Goal: Navigation & Orientation: Find specific page/section

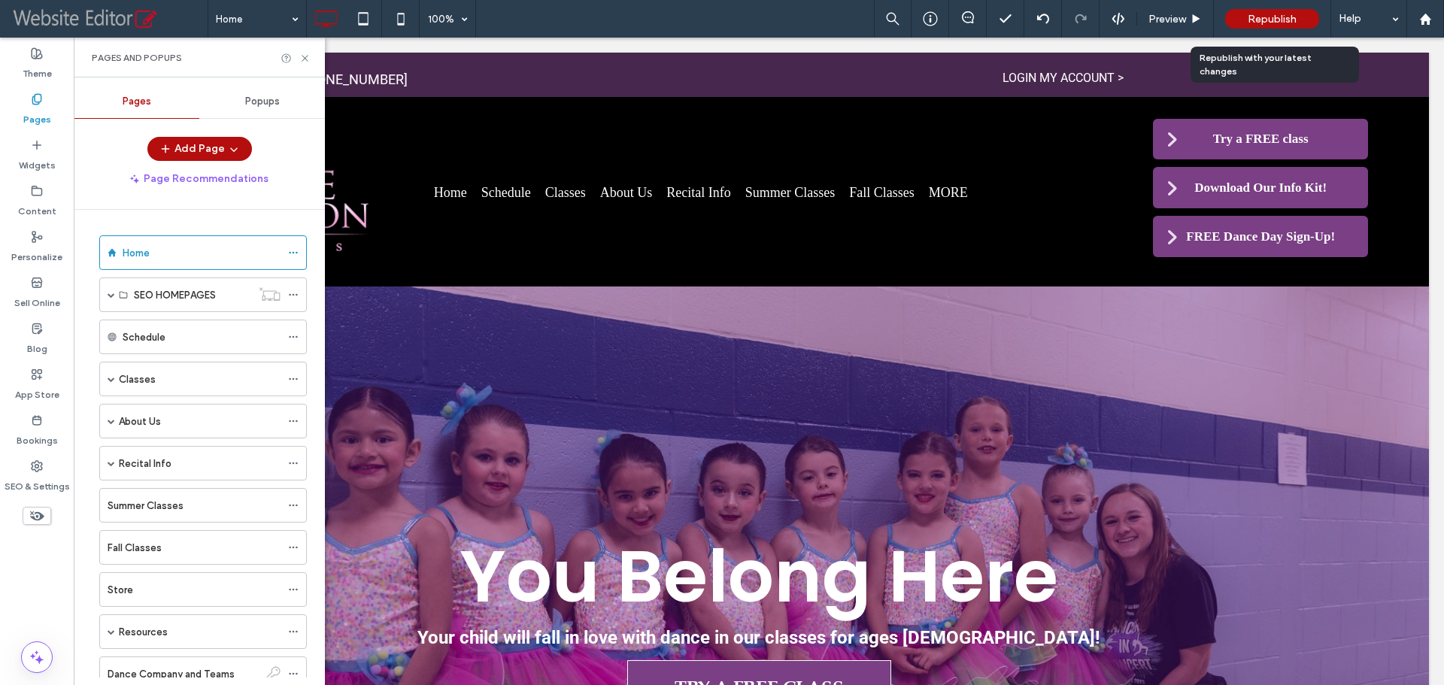
click at [1253, 13] on span "Republish" at bounding box center [1272, 19] width 49 height 13
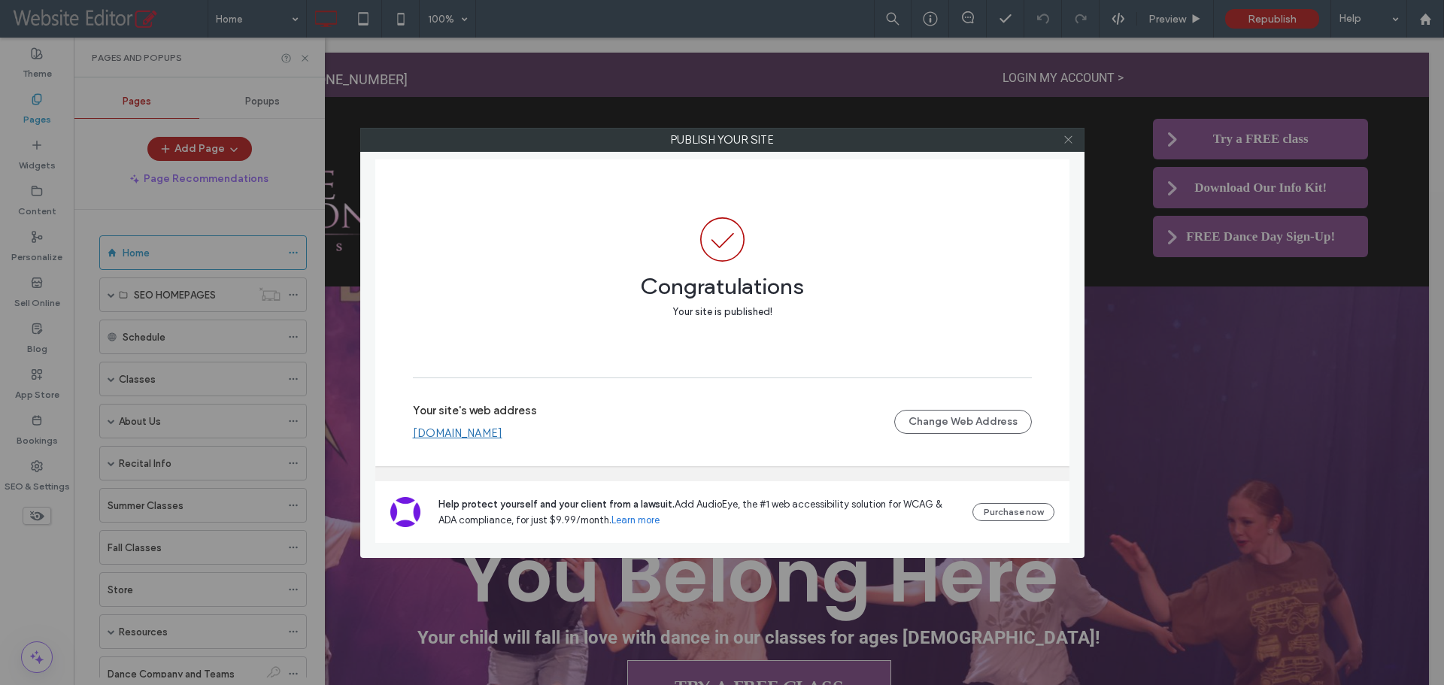
click at [1071, 139] on icon at bounding box center [1068, 139] width 11 height 11
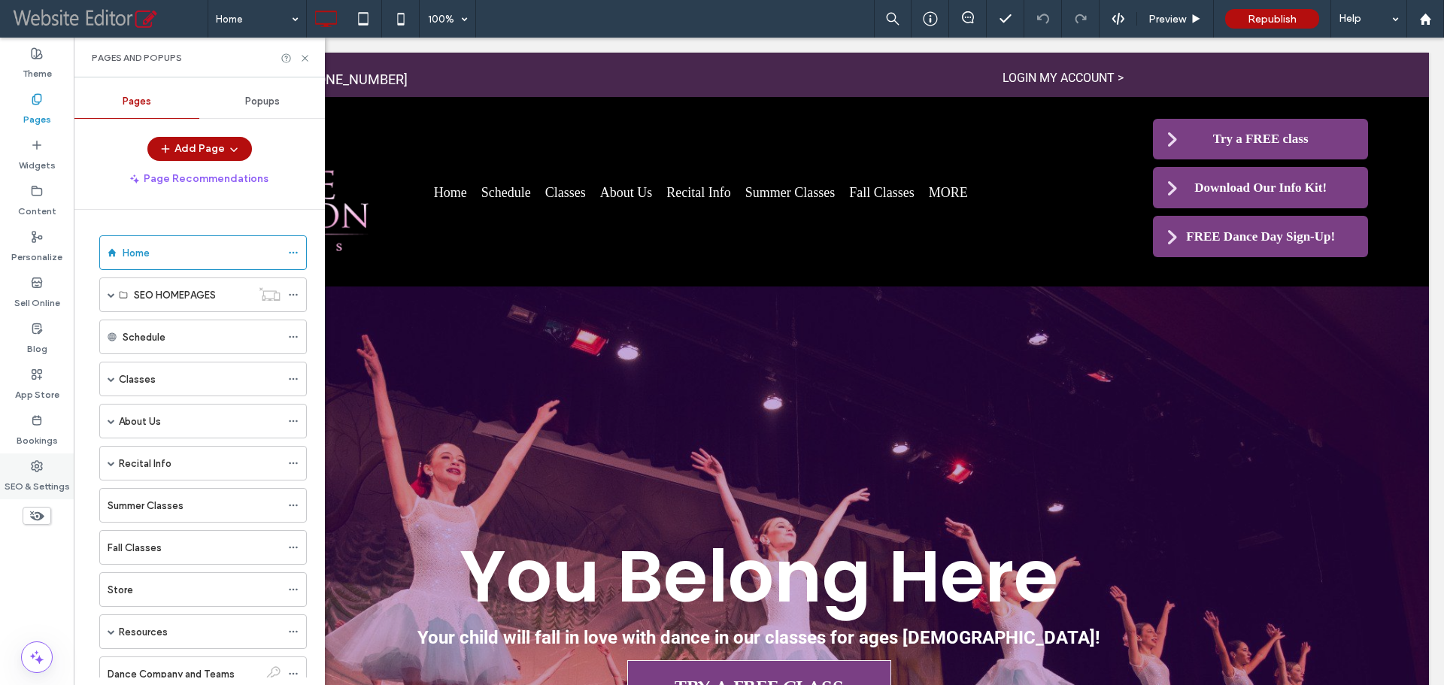
click at [37, 483] on label "SEO & Settings" at bounding box center [37, 482] width 65 height 21
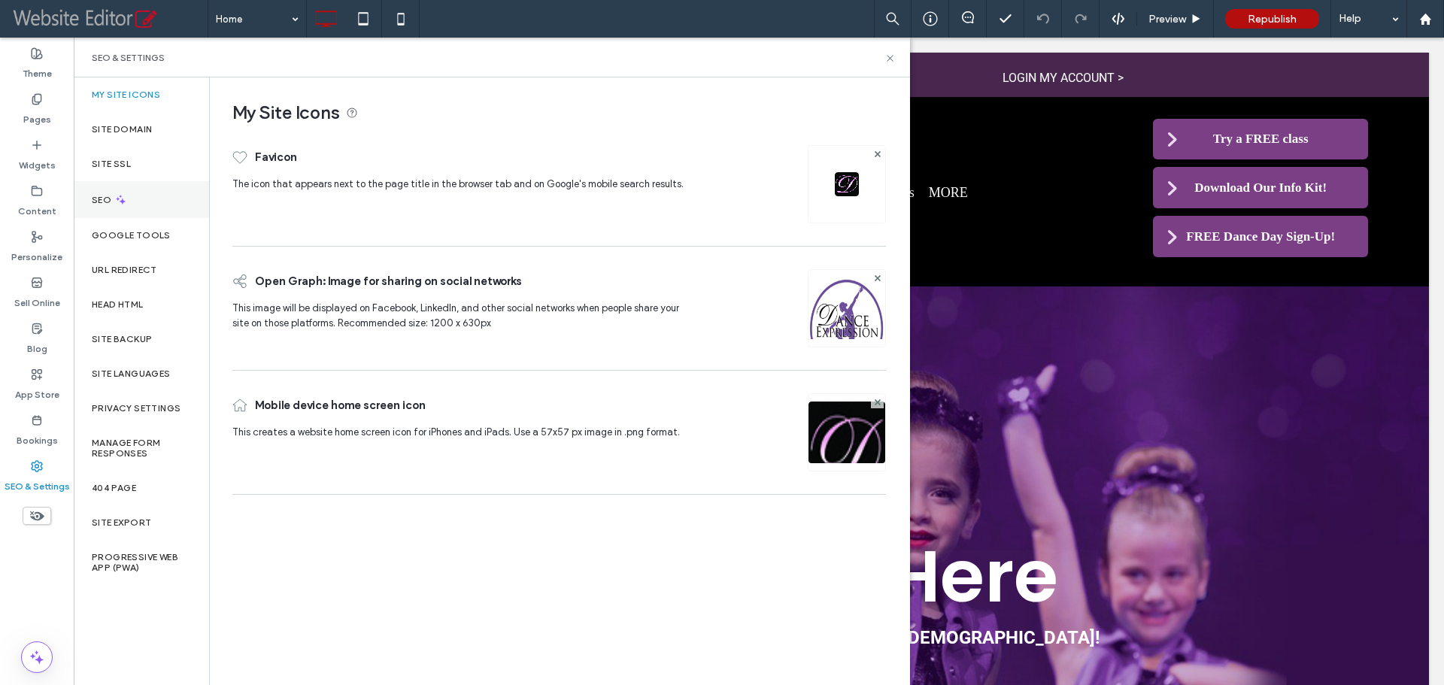
click at [156, 205] on div "SEO" at bounding box center [141, 199] width 135 height 37
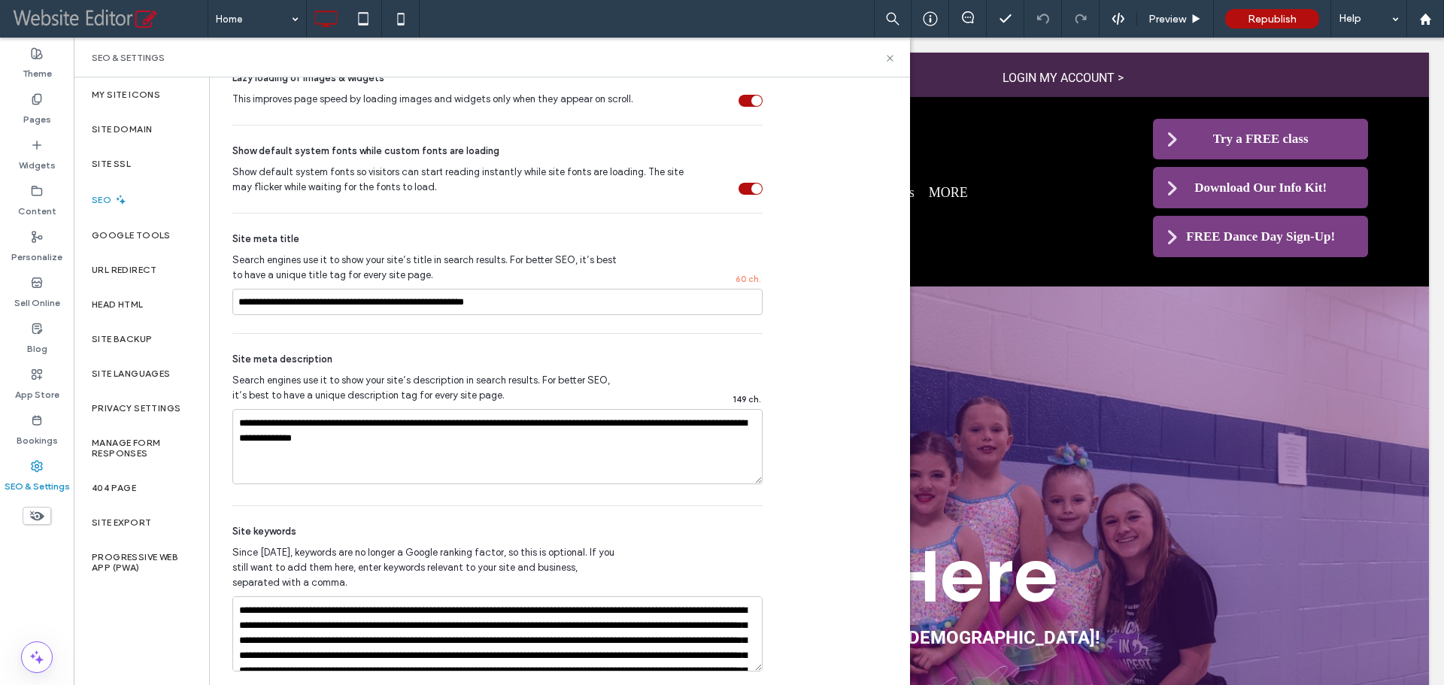
scroll to position [803, 0]
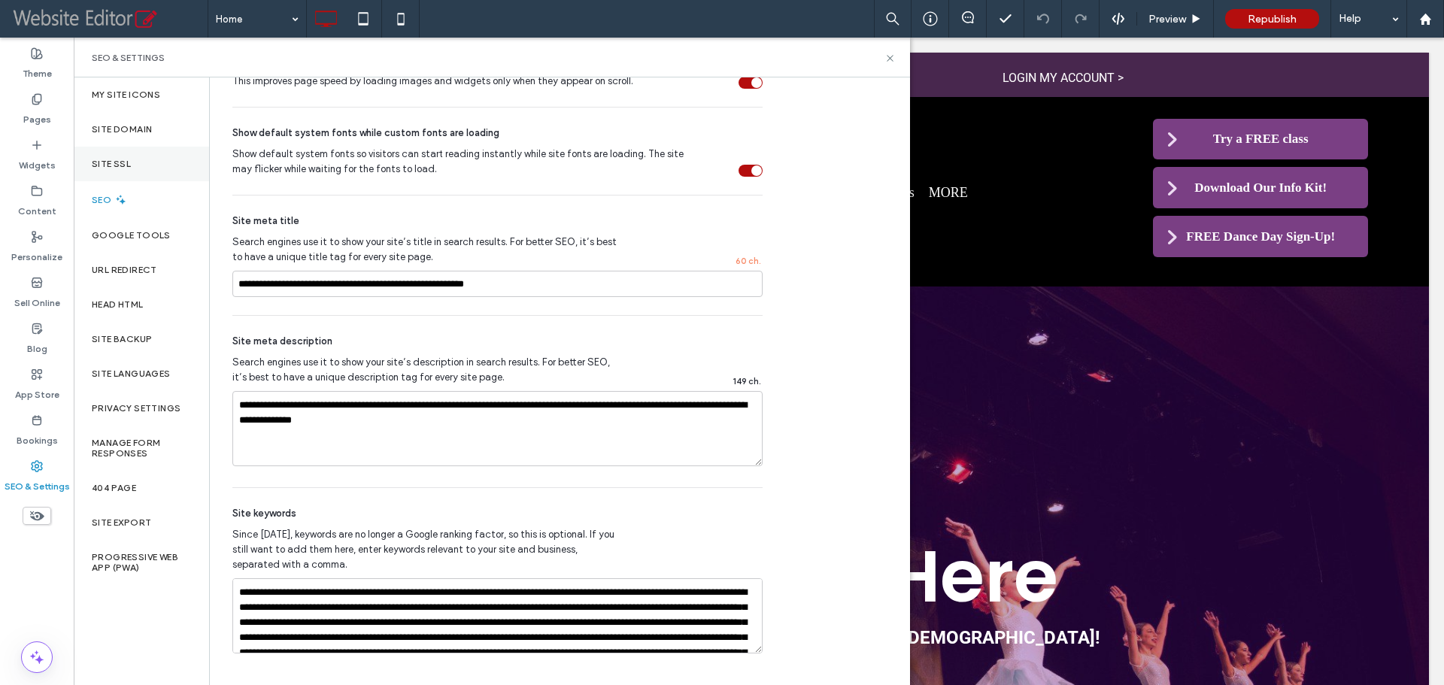
click at [157, 160] on div "Site SSL" at bounding box center [141, 164] width 135 height 35
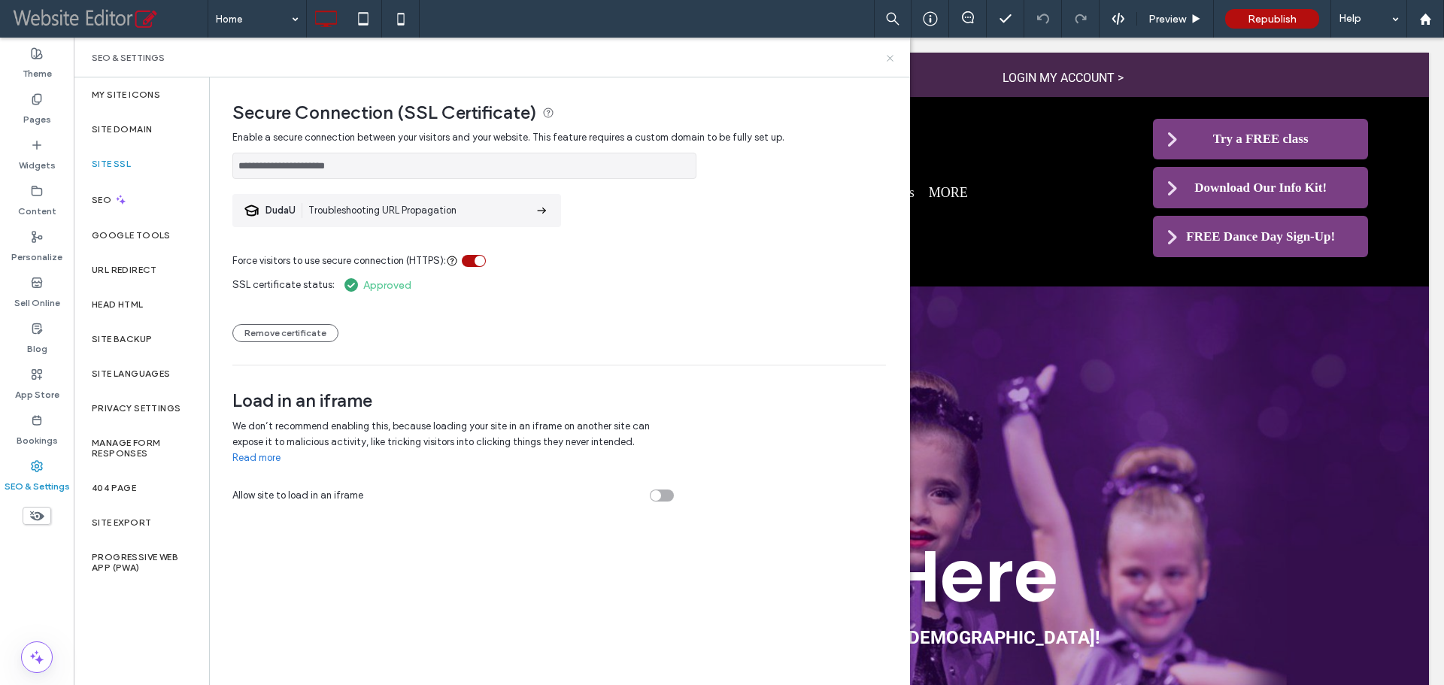
drag, startPoint x: 890, startPoint y: 59, endPoint x: 1125, endPoint y: 22, distance: 237.6
click at [890, 59] on use at bounding box center [890, 58] width 6 height 6
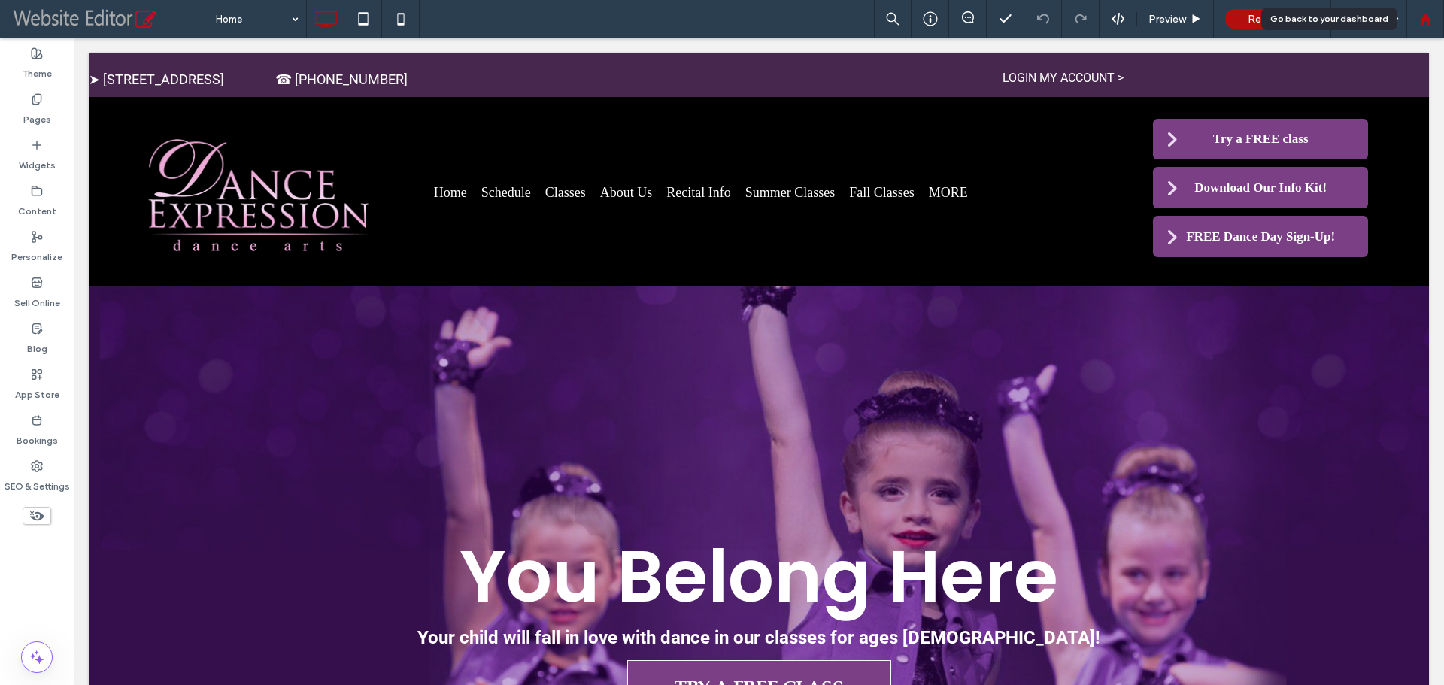
click at [1414, 23] on div at bounding box center [1426, 19] width 36 height 13
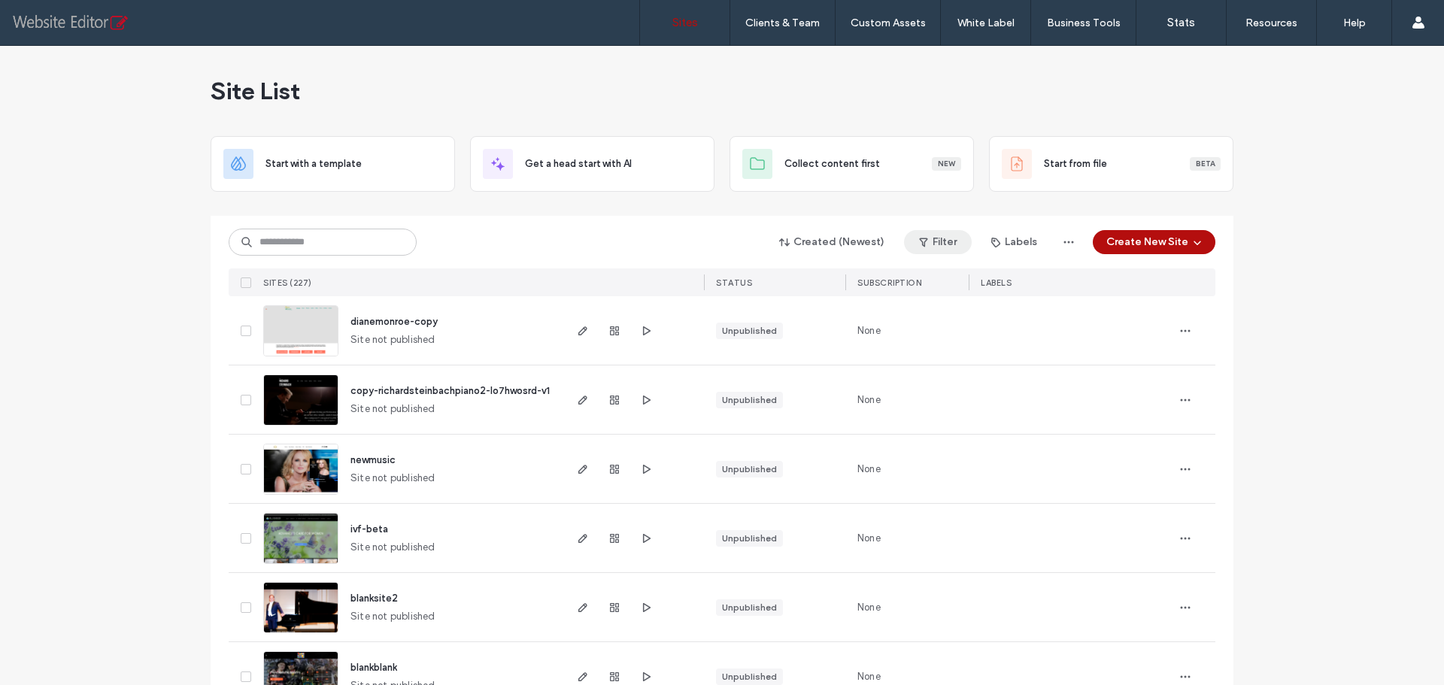
click at [949, 244] on button "Filter" at bounding box center [938, 242] width 68 height 24
click at [777, 282] on div "Published" at bounding box center [821, 280] width 114 height 13
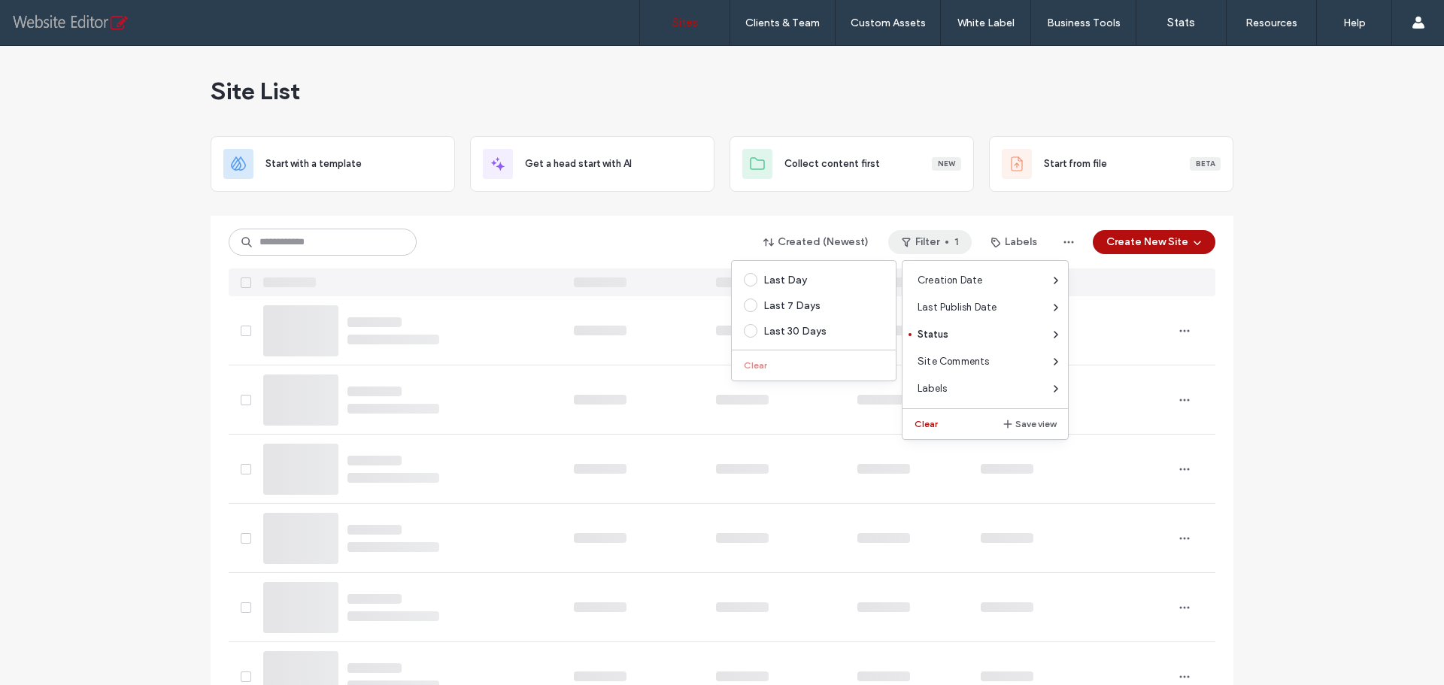
click at [651, 242] on div "Created (Newest) Filter 1 Labels Create New Site" at bounding box center [722, 242] width 987 height 29
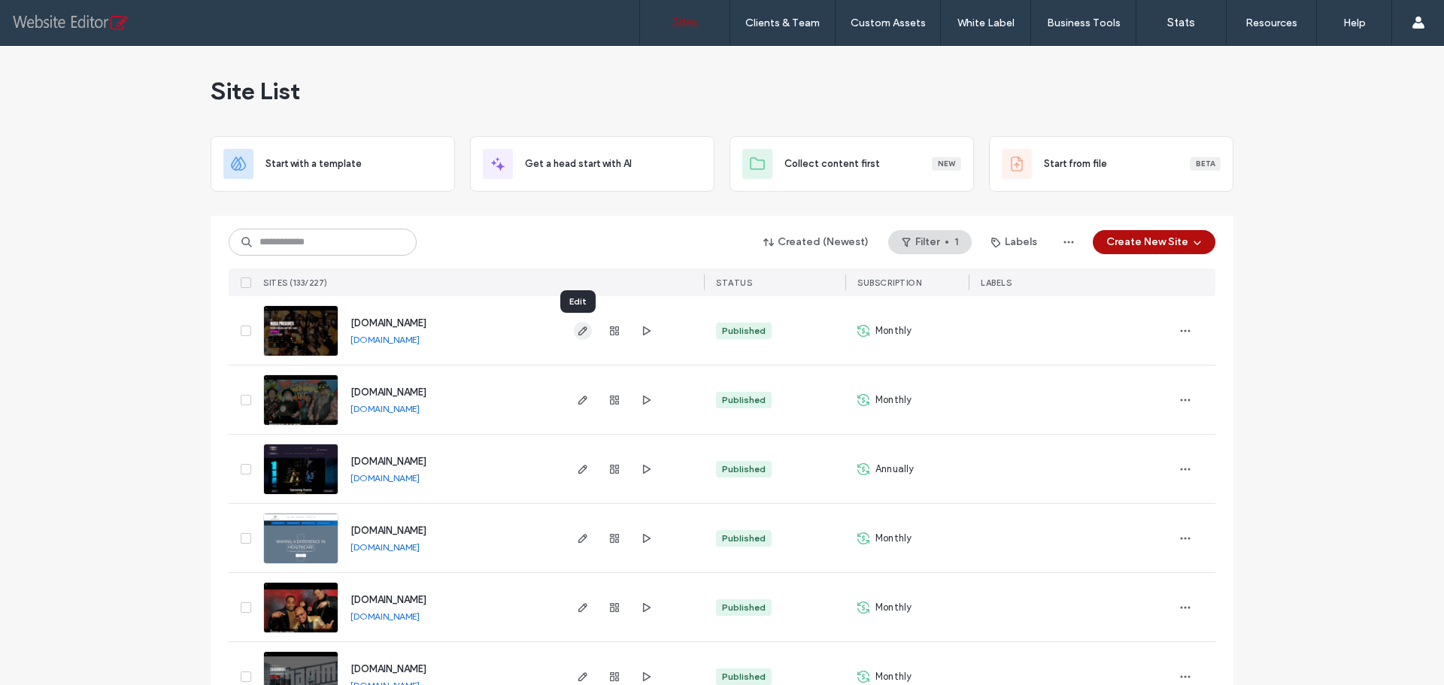
click at [578, 332] on icon "button" at bounding box center [583, 331] width 12 height 12
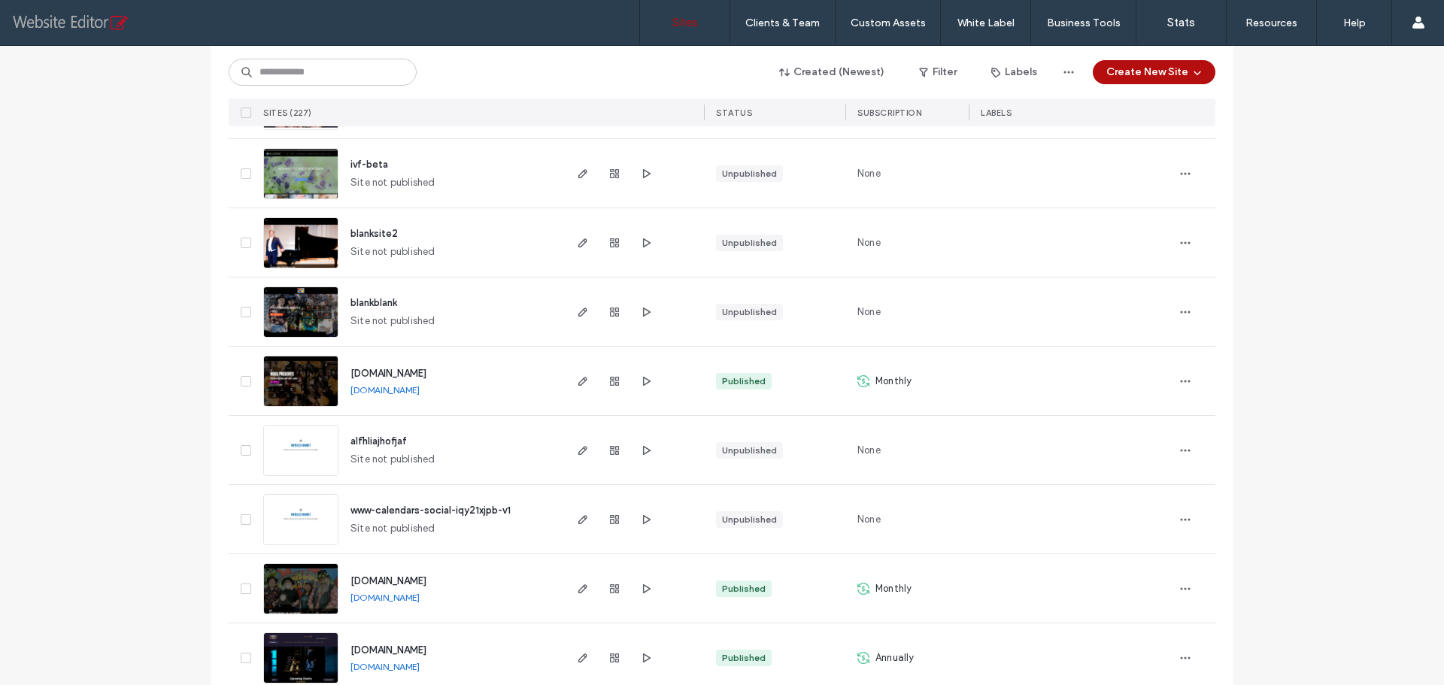
scroll to position [376, 0]
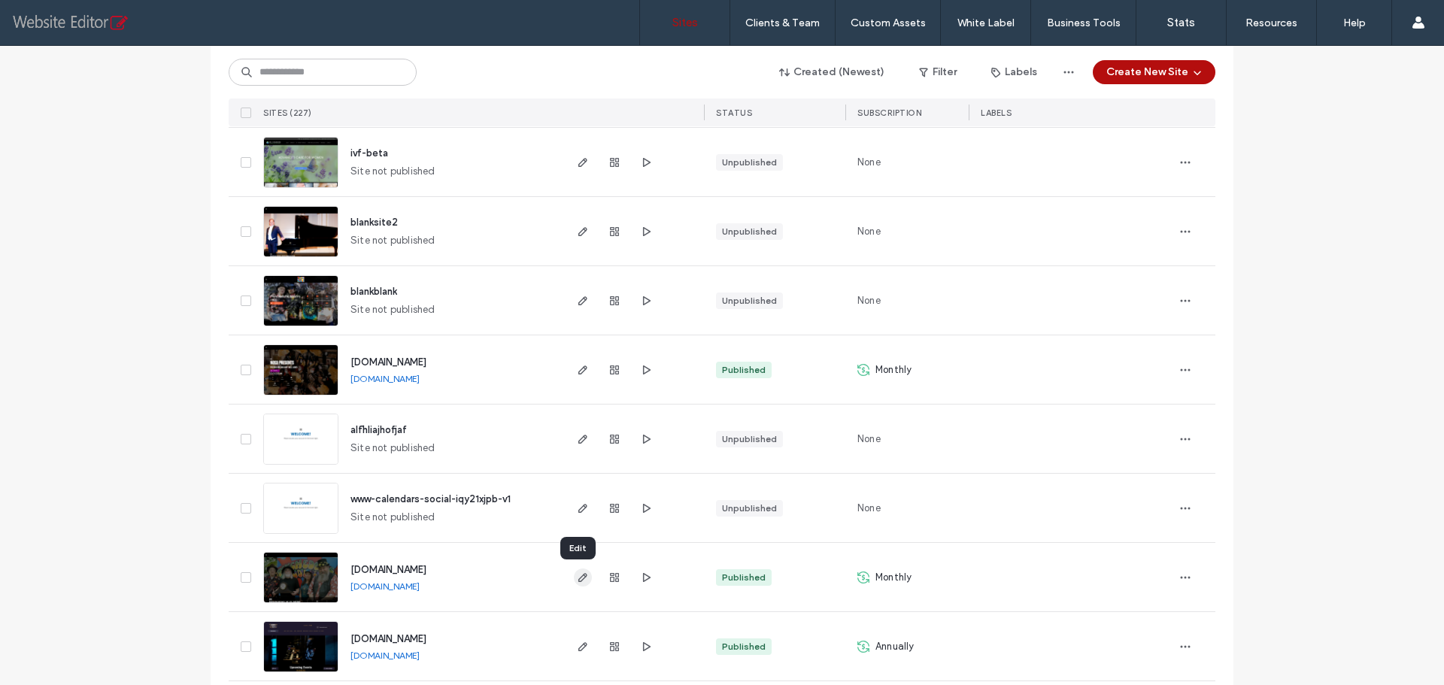
click at [574, 584] on span "button" at bounding box center [583, 578] width 18 height 18
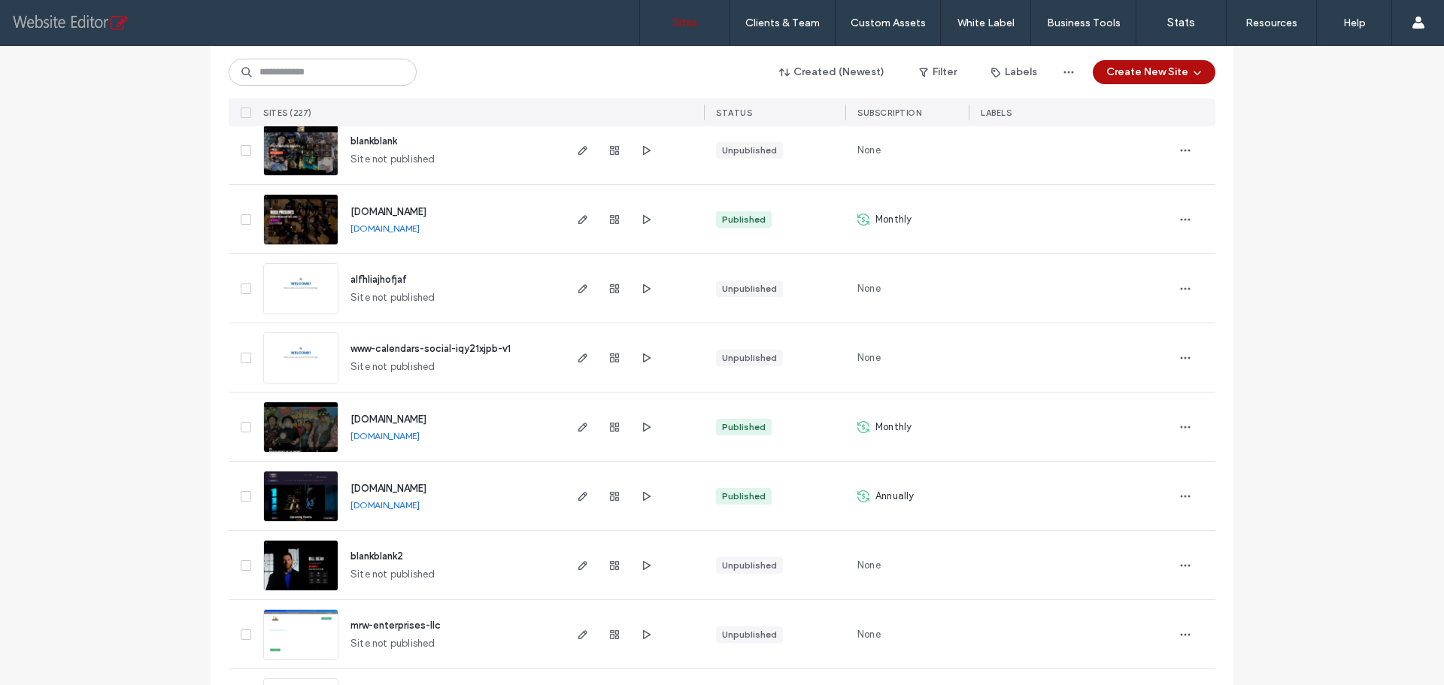
scroll to position [602, 0]
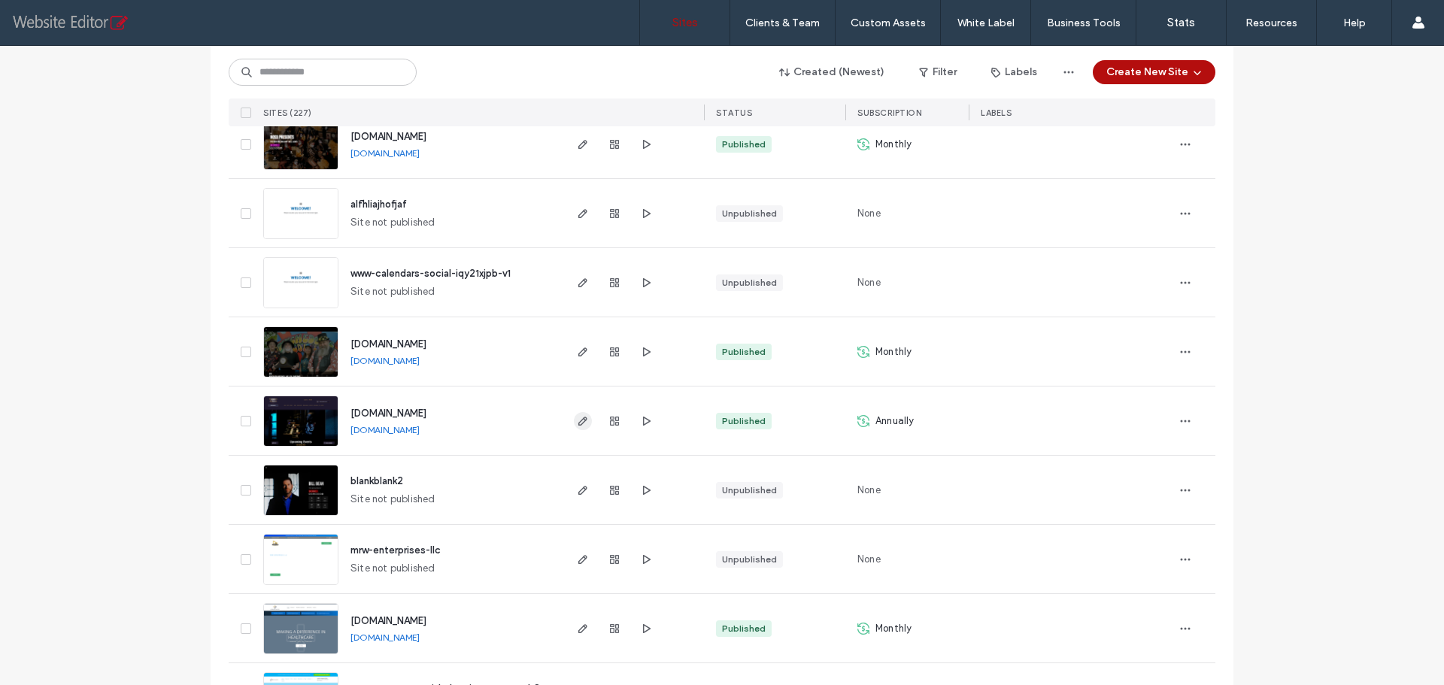
click at [580, 424] on icon "button" at bounding box center [583, 421] width 12 height 12
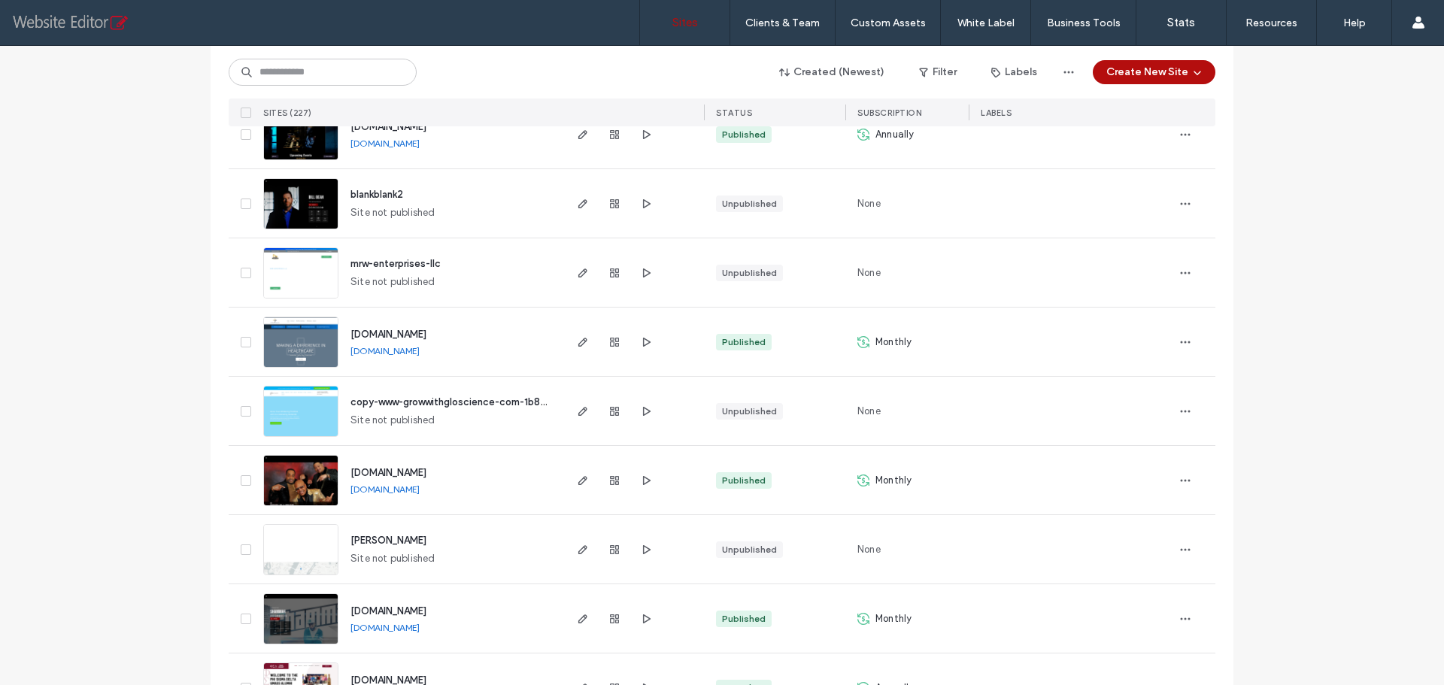
scroll to position [903, 0]
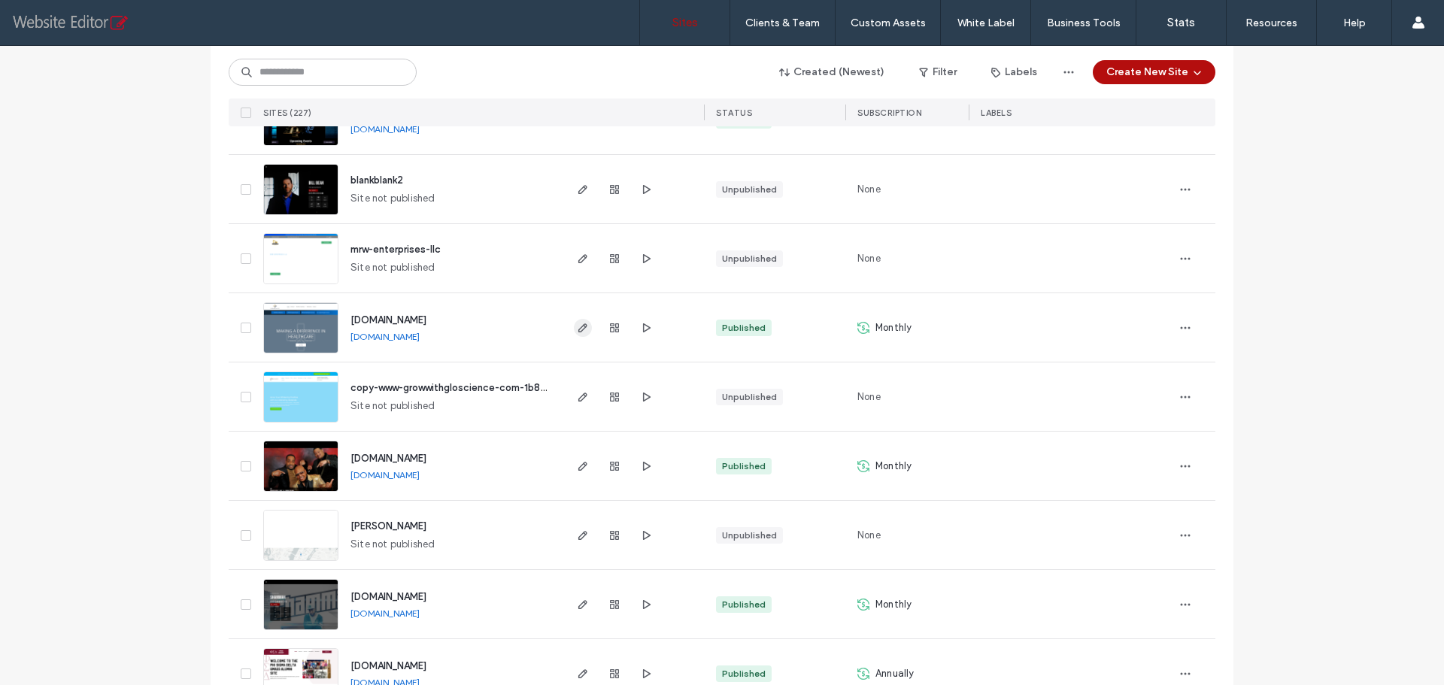
click at [578, 327] on icon "button" at bounding box center [583, 328] width 12 height 12
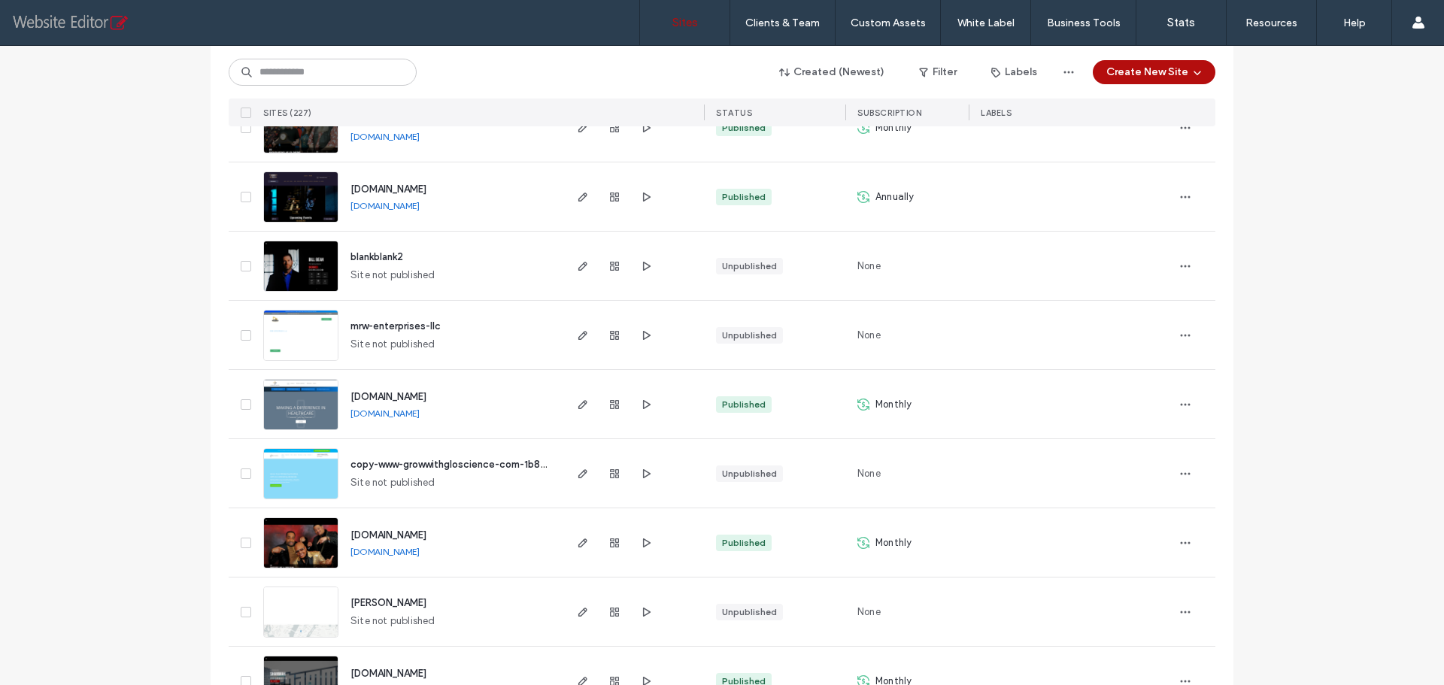
scroll to position [828, 0]
click at [579, 542] on icon "button" at bounding box center [583, 542] width 12 height 12
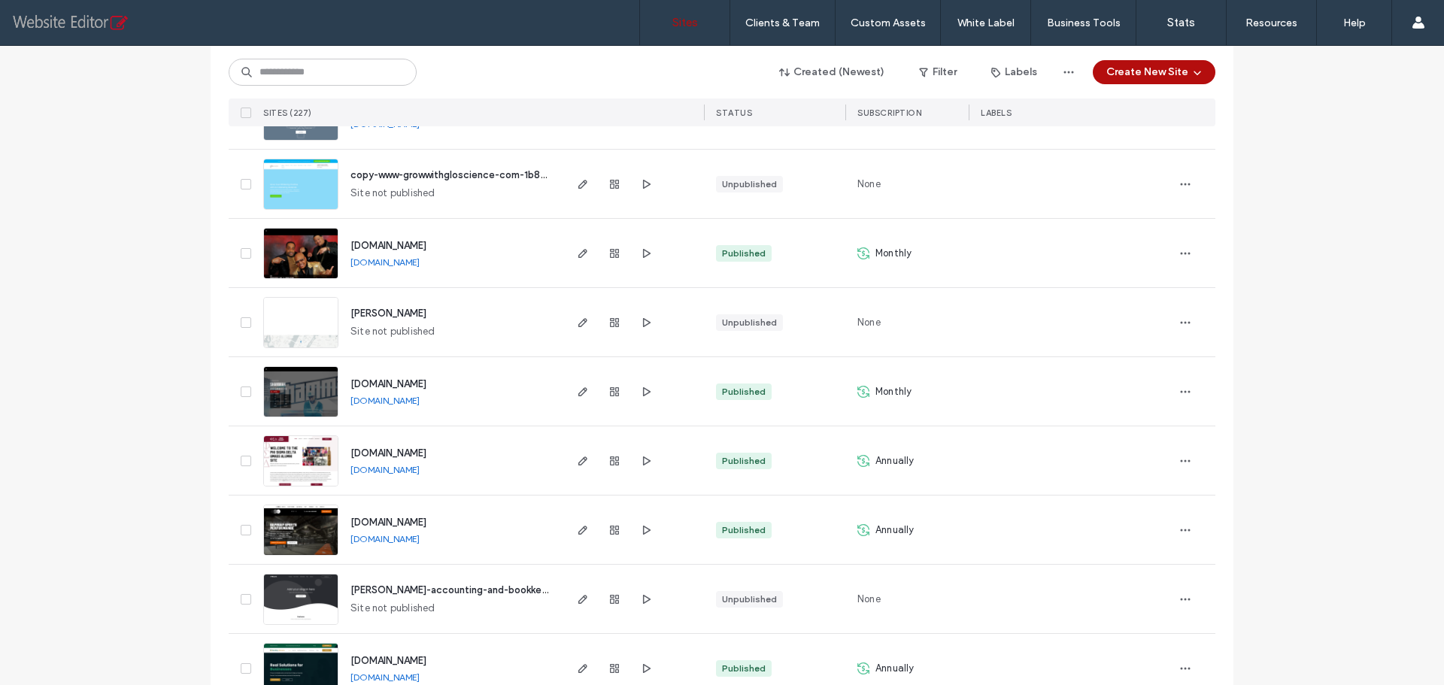
scroll to position [1204, 0]
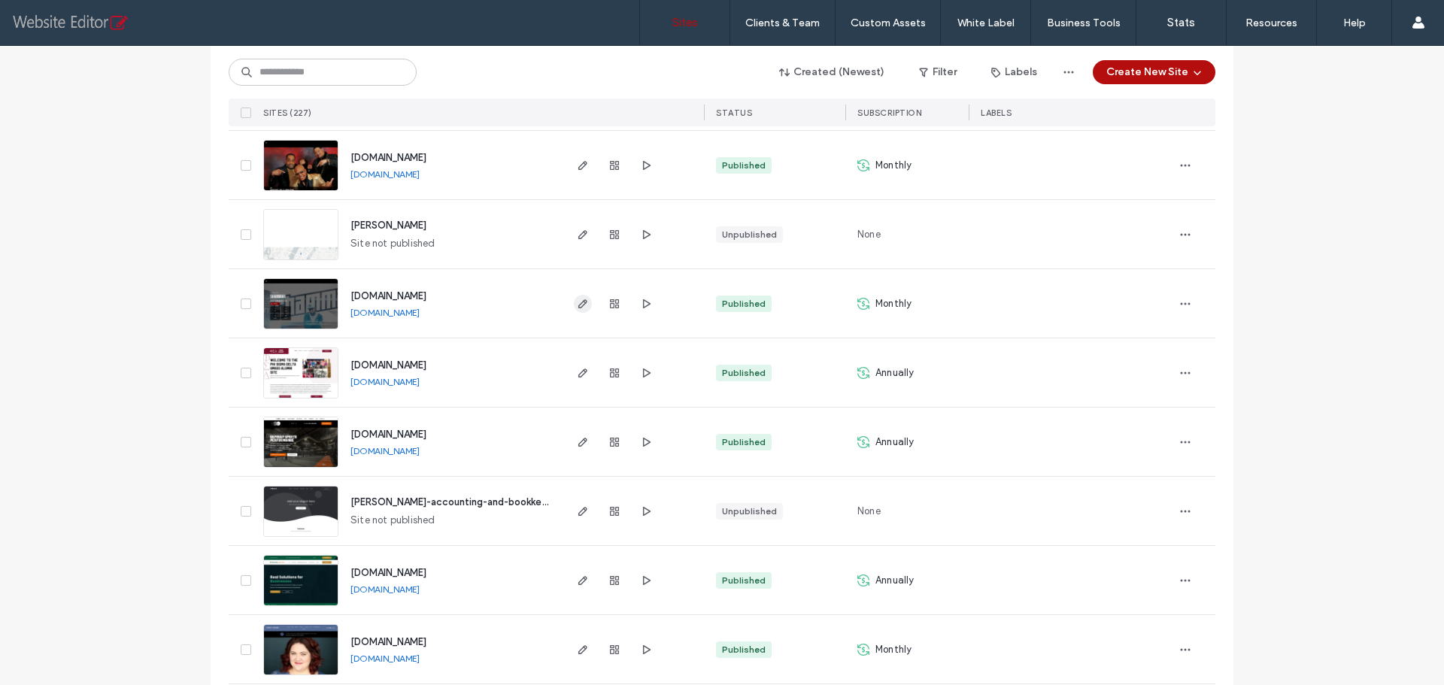
click at [581, 303] on use "button" at bounding box center [583, 303] width 9 height 9
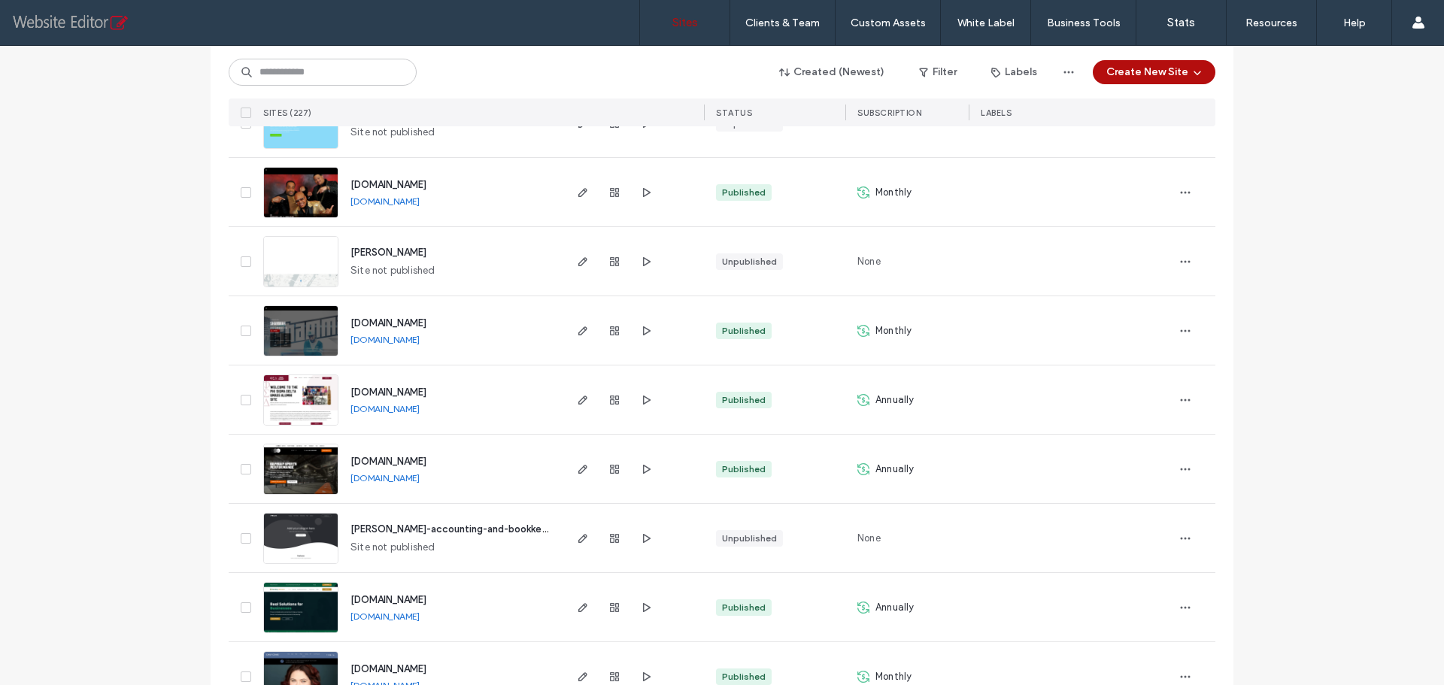
scroll to position [1204, 0]
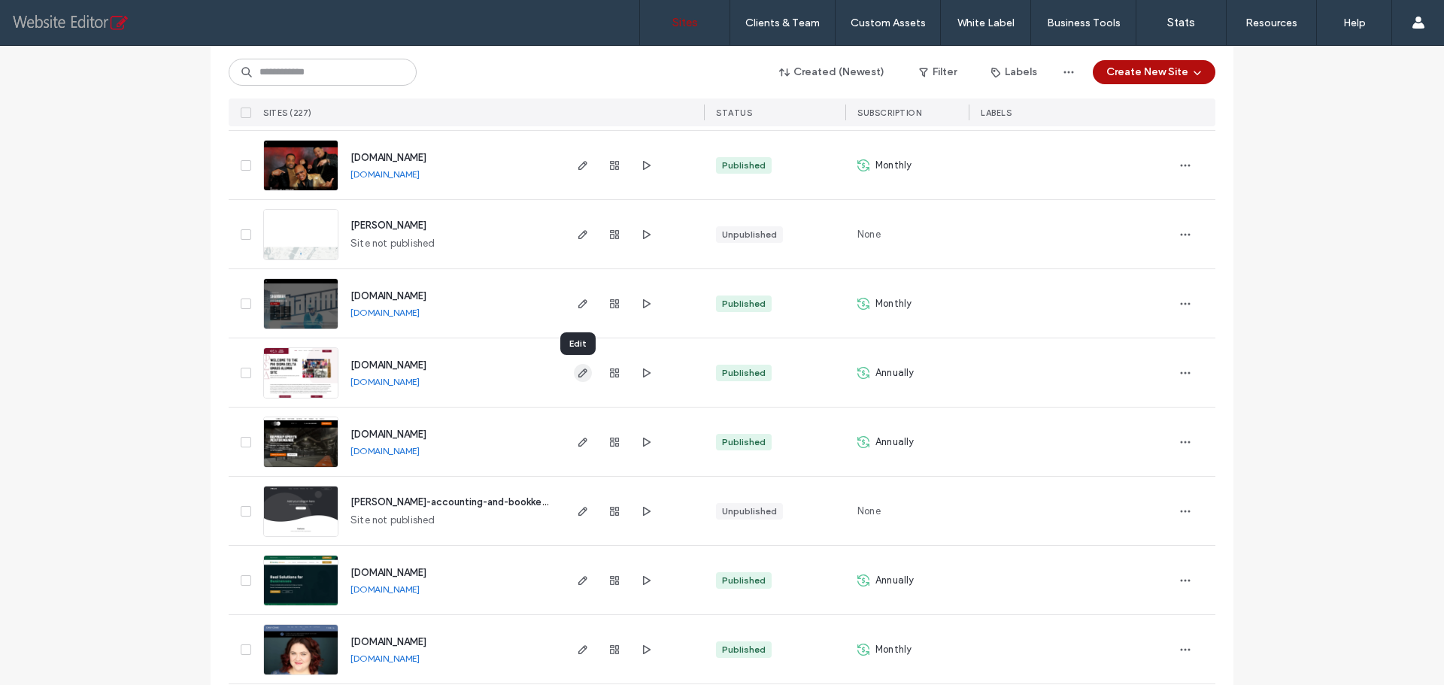
click at [577, 369] on icon "button" at bounding box center [583, 373] width 12 height 12
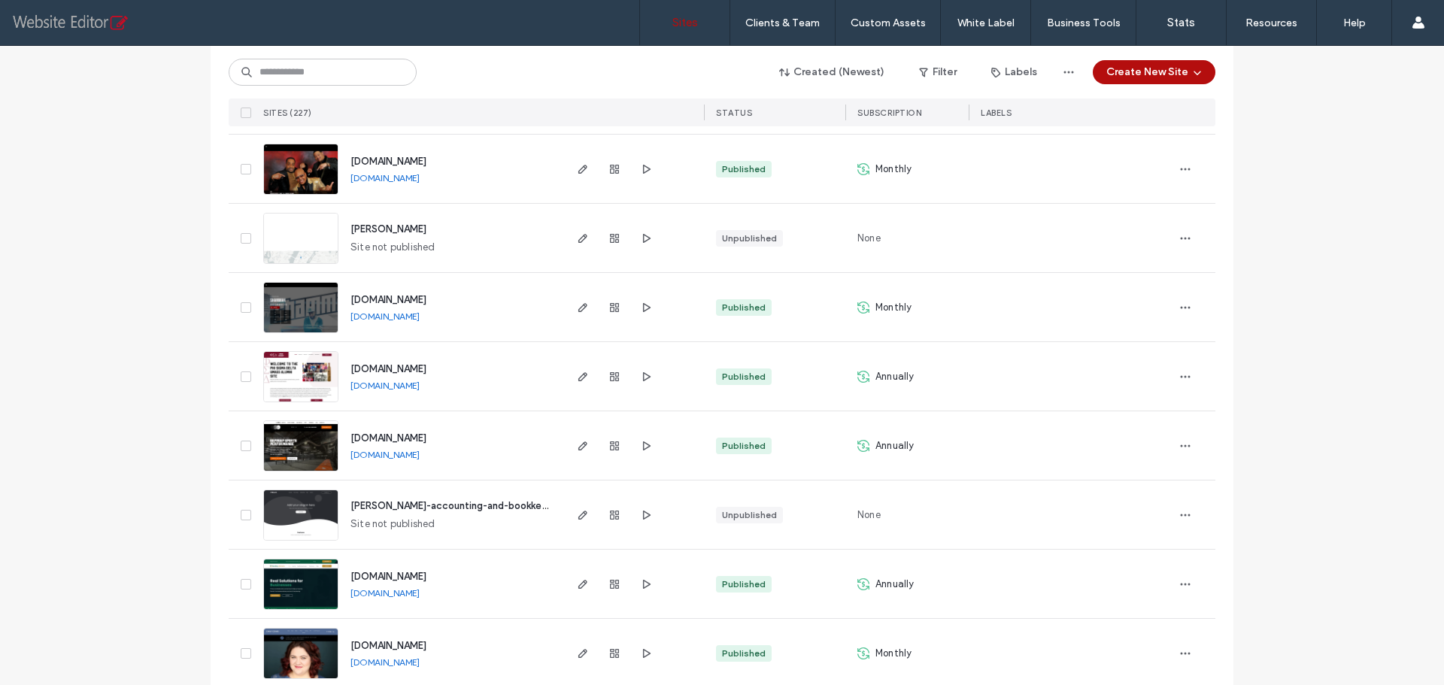
scroll to position [1204, 0]
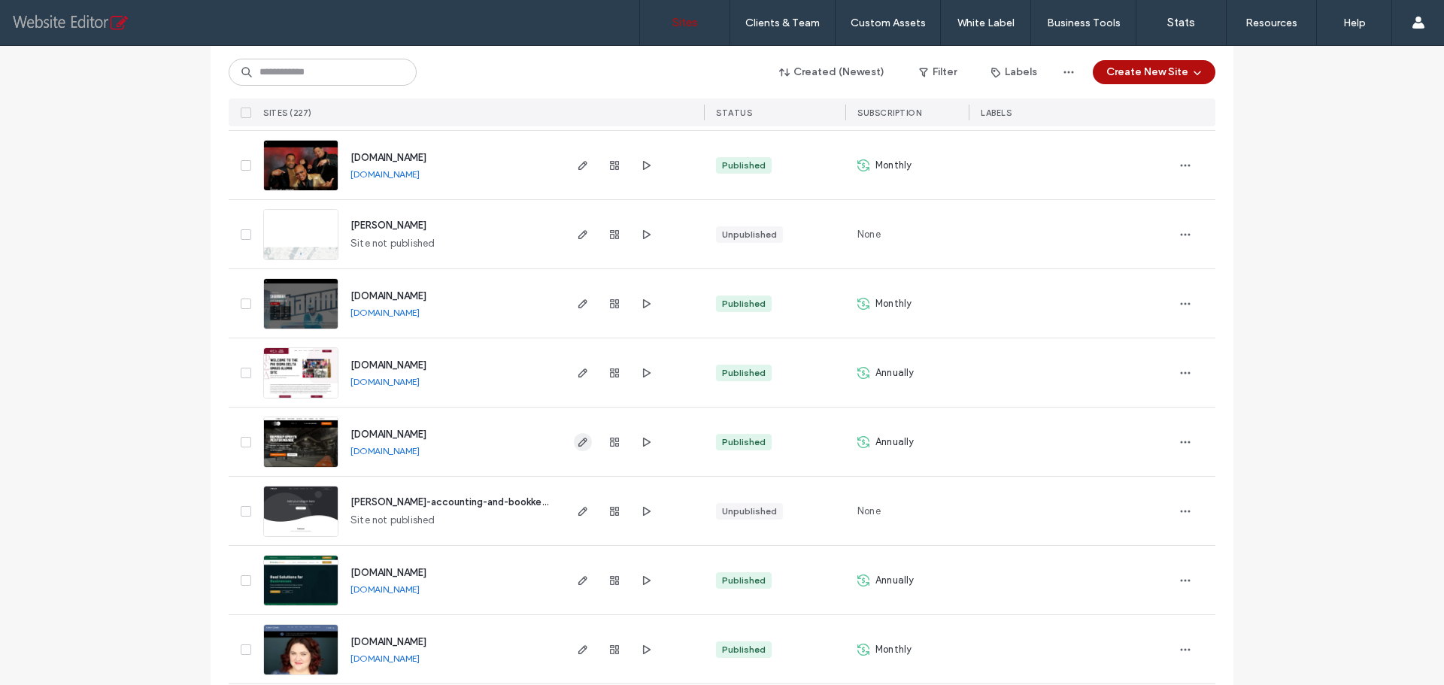
click at [581, 443] on icon "button" at bounding box center [583, 442] width 12 height 12
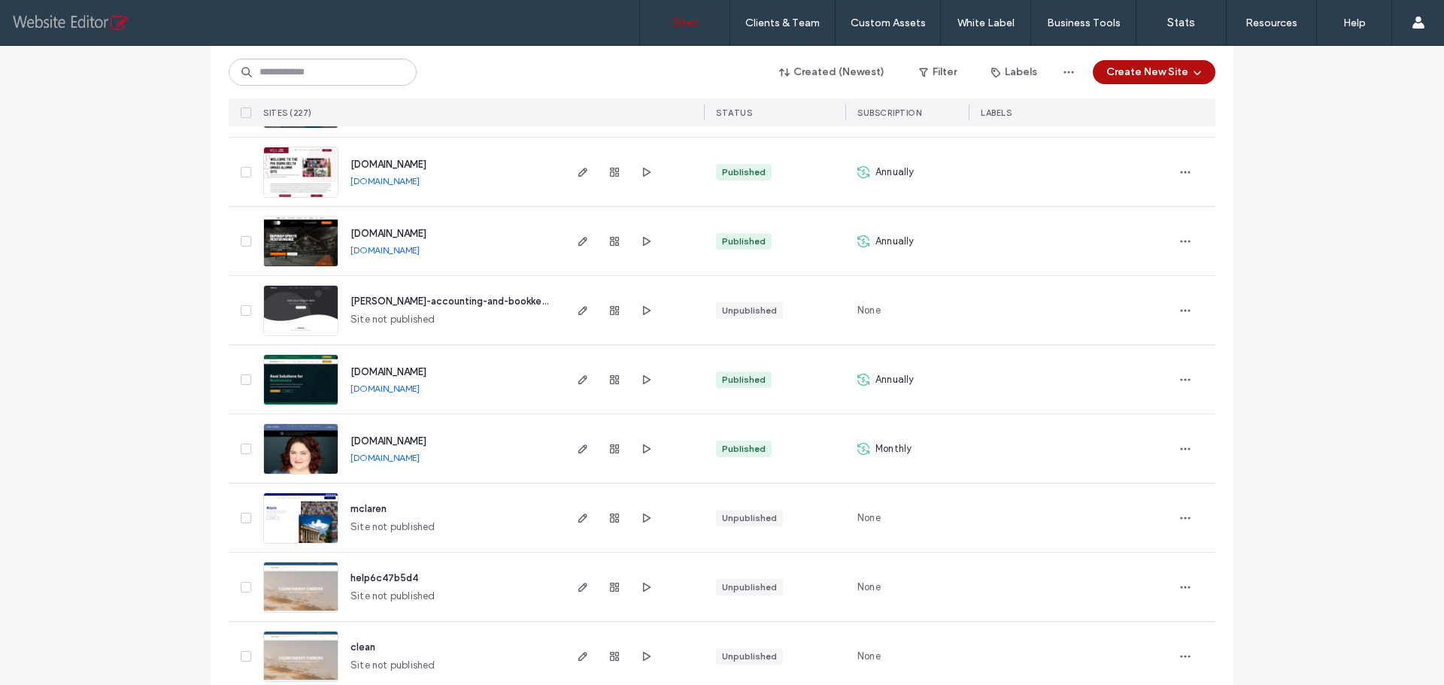
scroll to position [1429, 0]
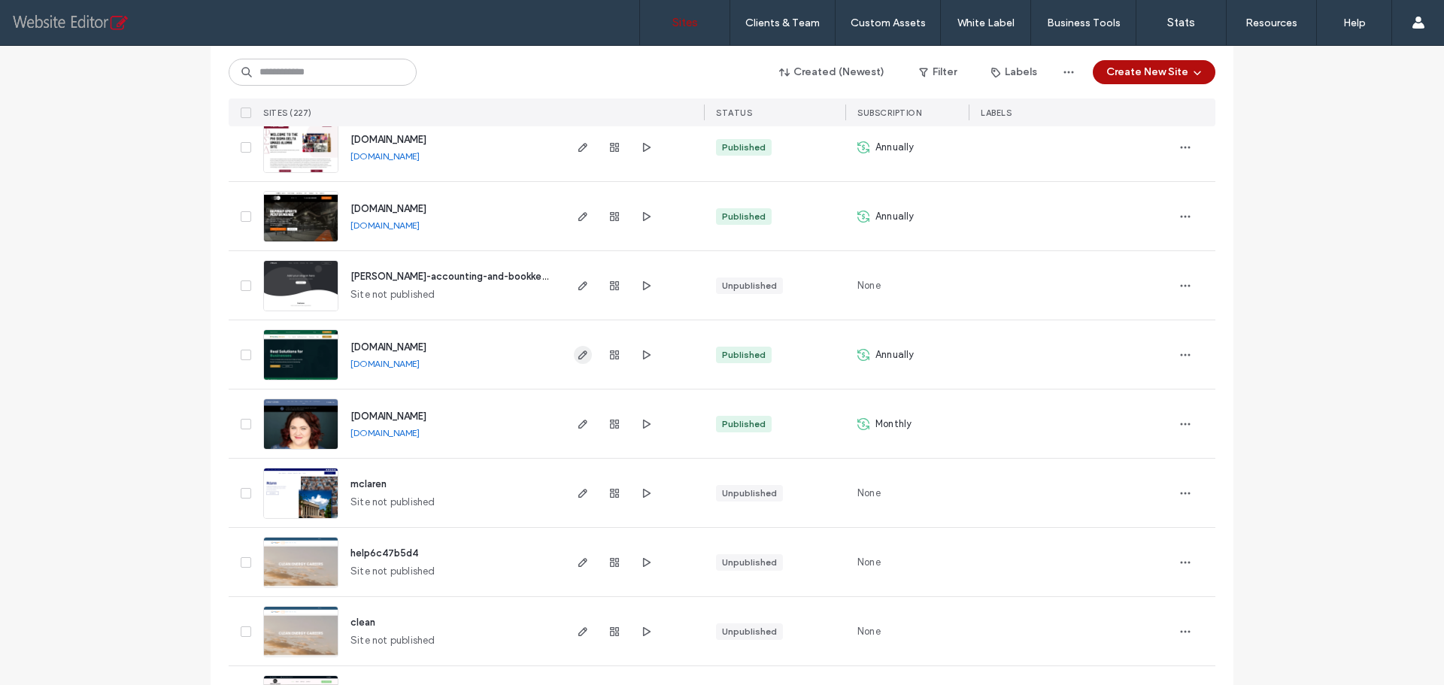
click at [578, 354] on icon "button" at bounding box center [583, 355] width 12 height 12
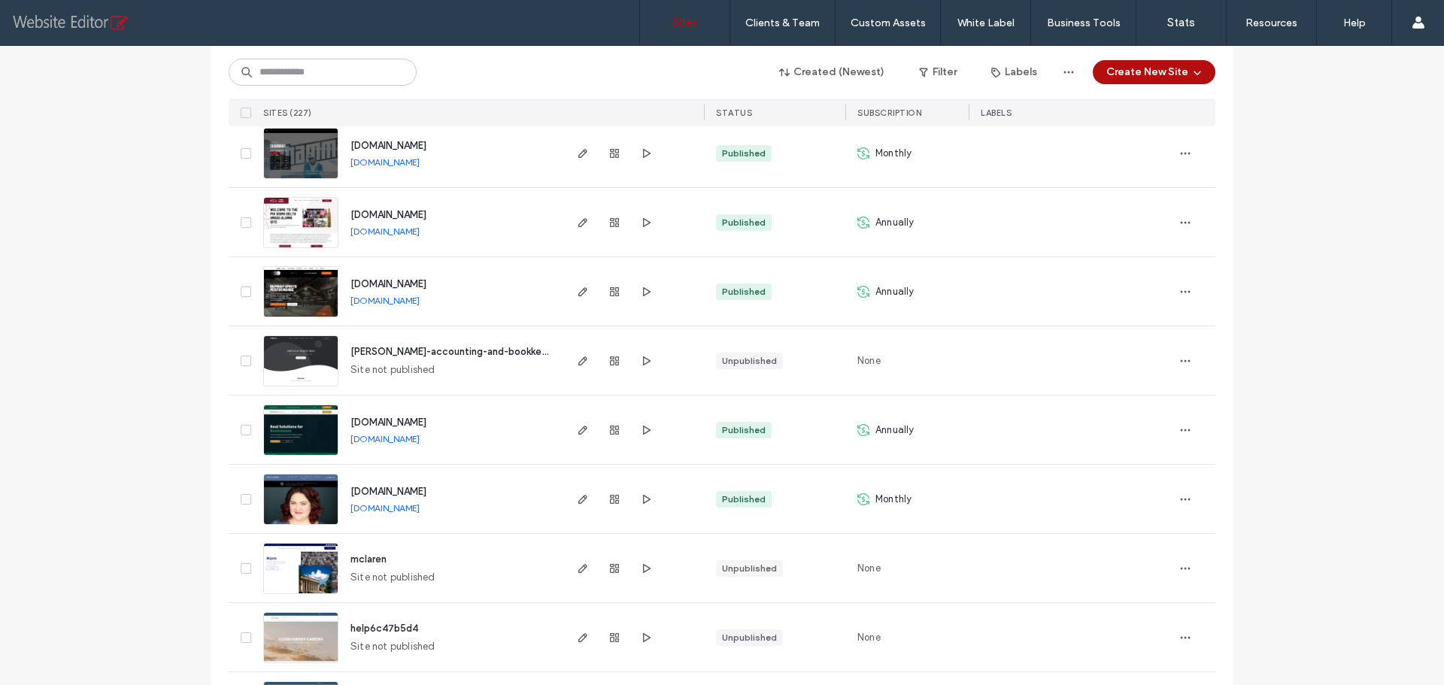
scroll to position [1429, 0]
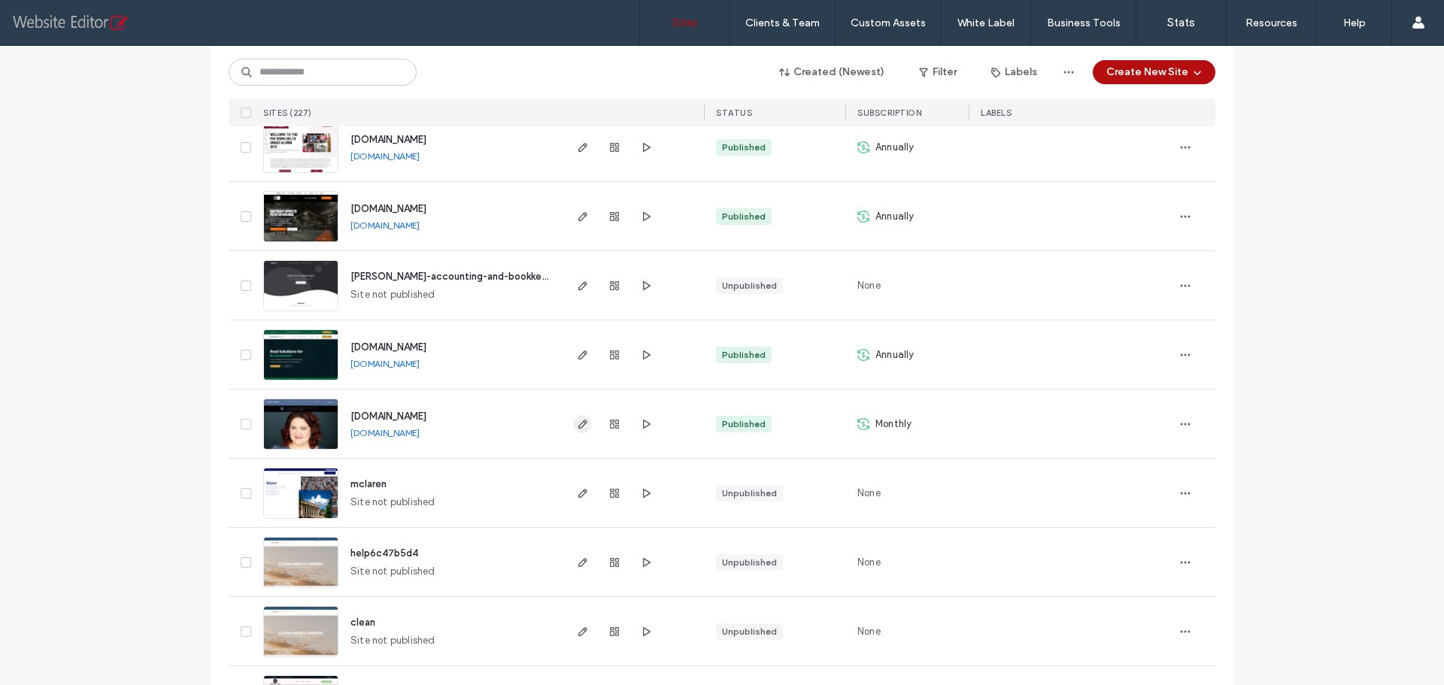
click at [577, 429] on icon "button" at bounding box center [583, 424] width 12 height 12
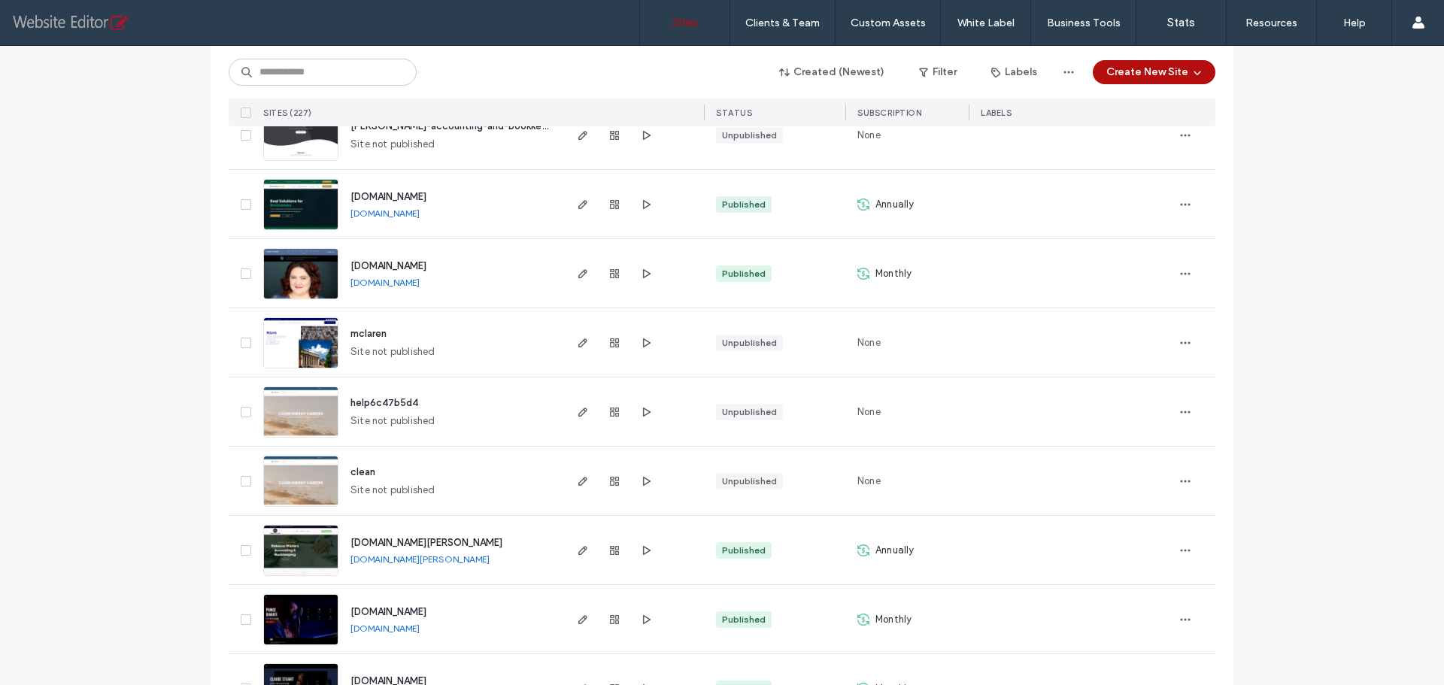
scroll to position [1655, 0]
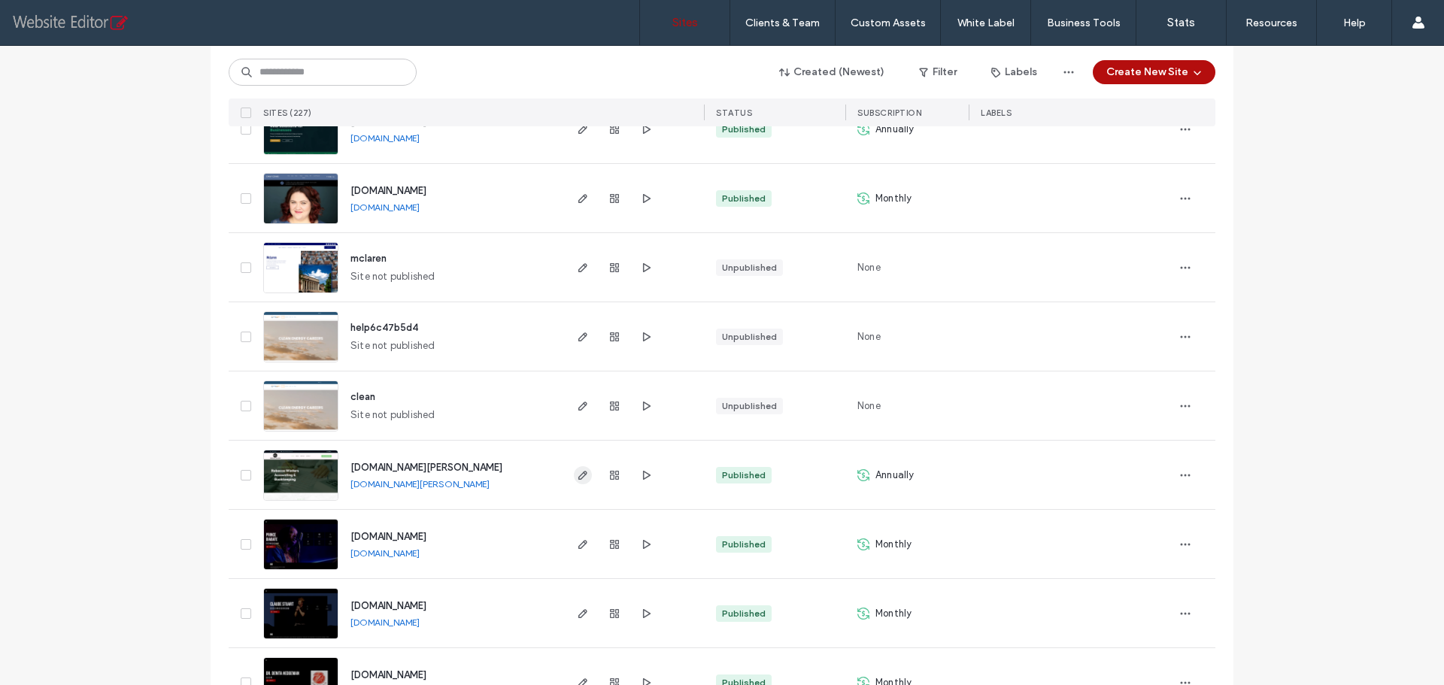
click at [581, 476] on icon "button" at bounding box center [583, 475] width 12 height 12
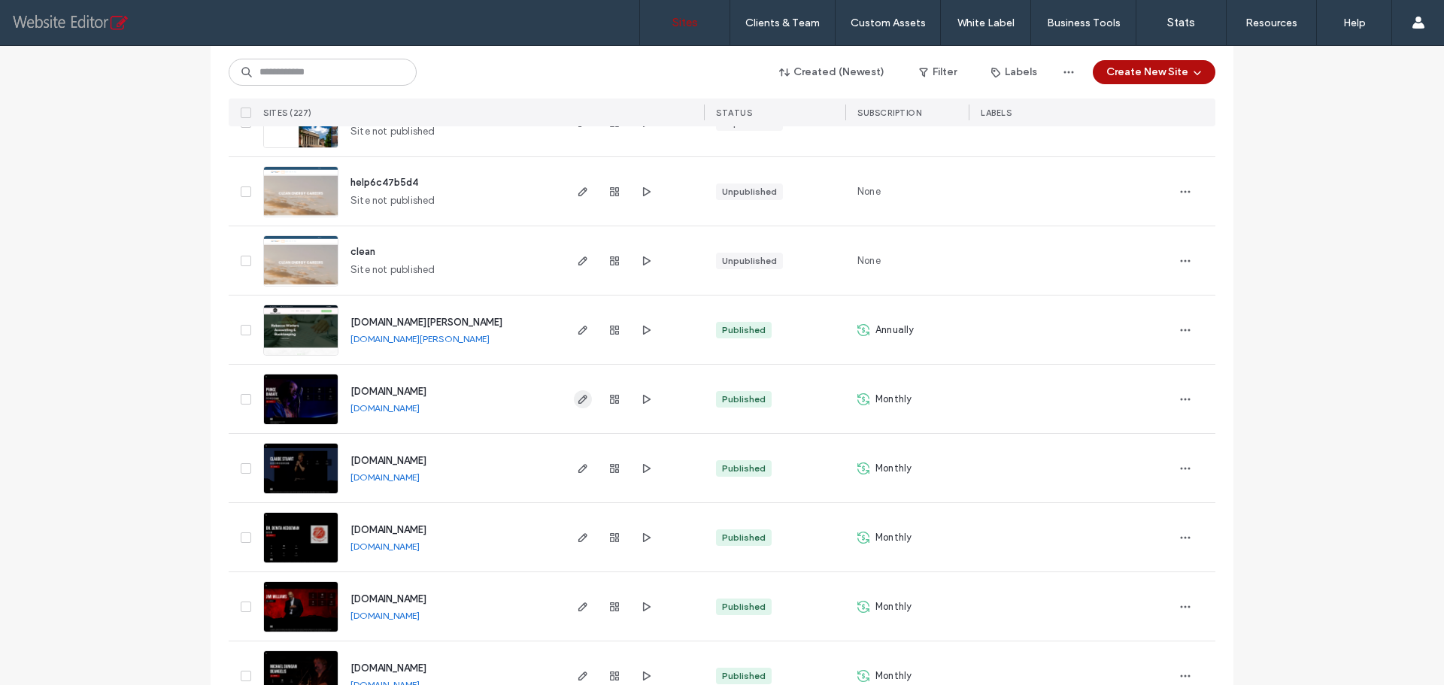
scroll to position [1806, 0]
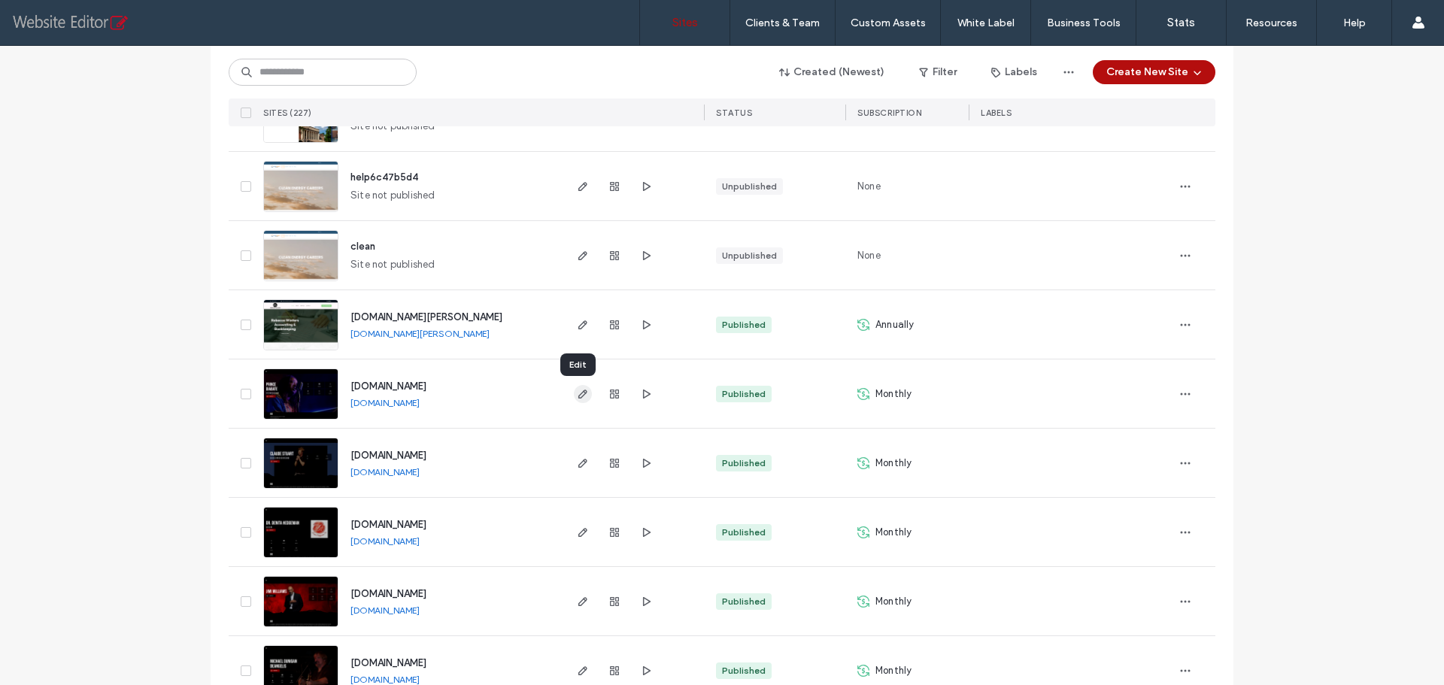
click at [577, 397] on icon "button" at bounding box center [583, 394] width 12 height 12
